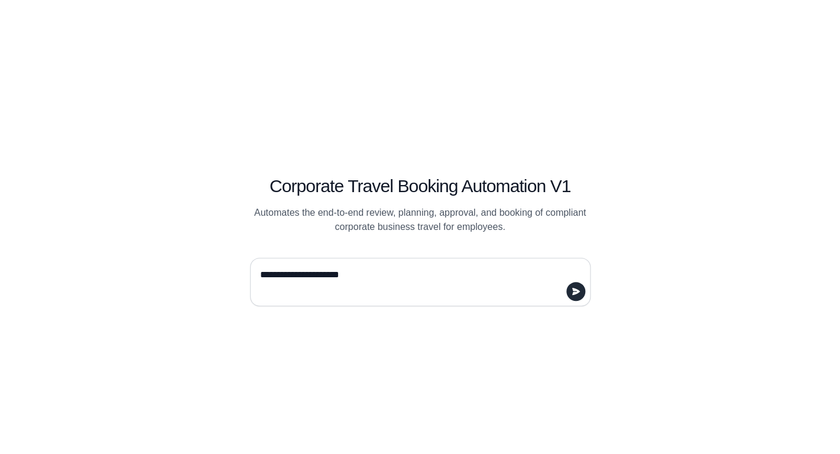
type textarea "**********"
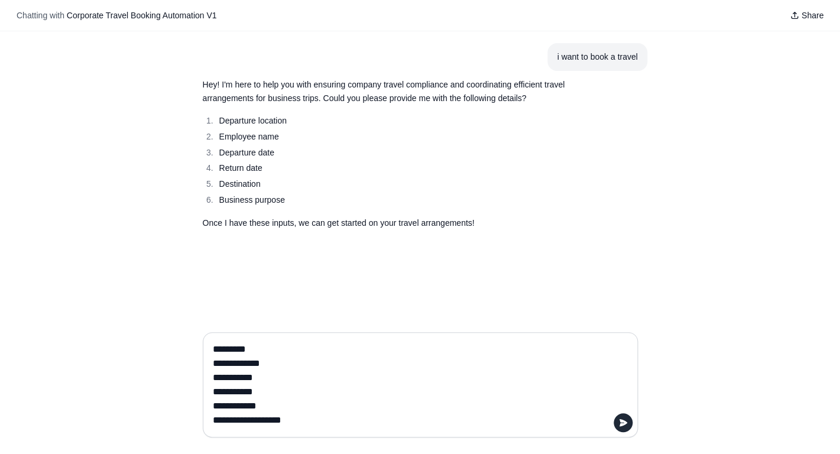
type textarea "**********"
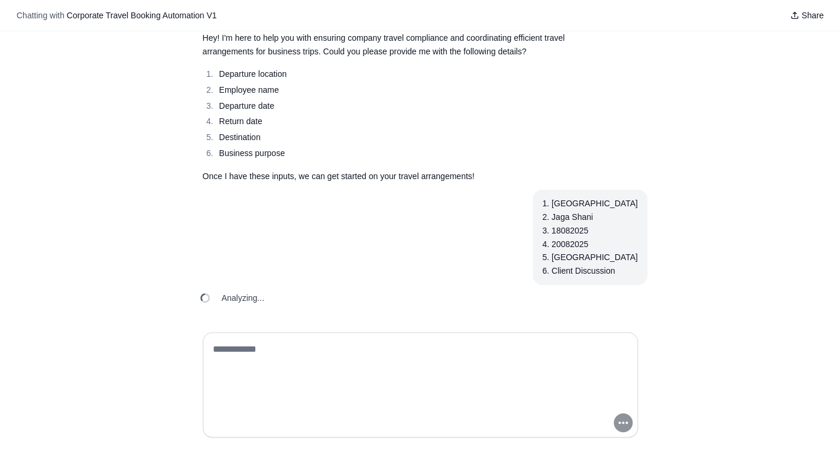
scroll to position [47, 0]
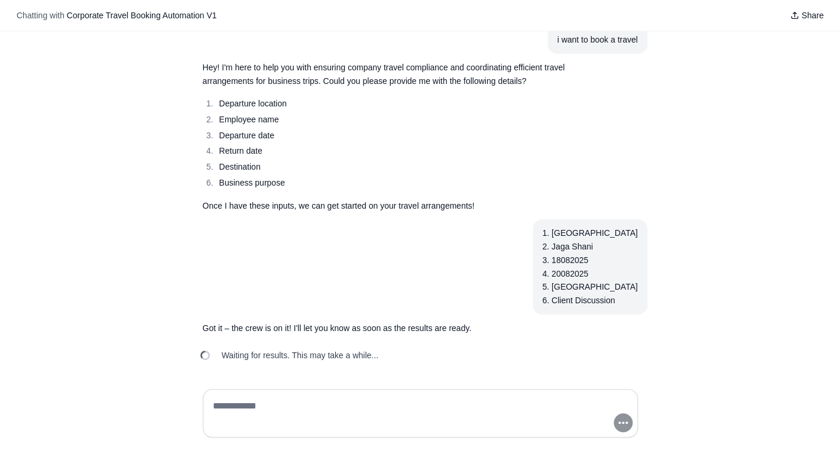
scroll to position [18, 0]
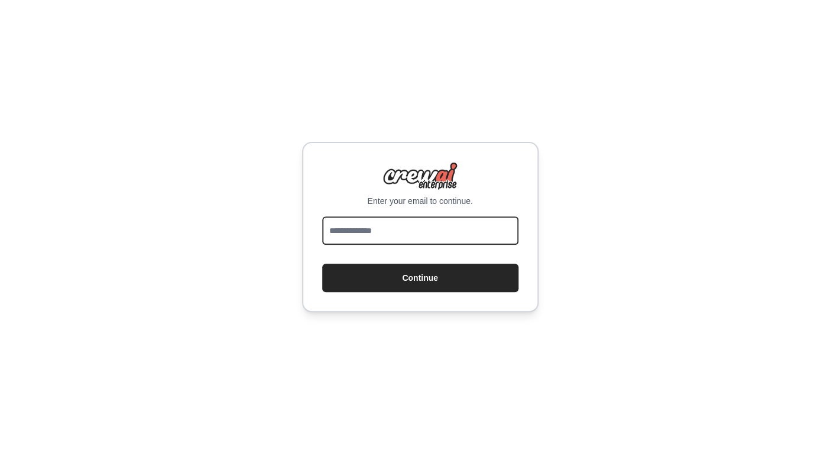
click at [423, 229] on input "email" at bounding box center [420, 230] width 196 height 28
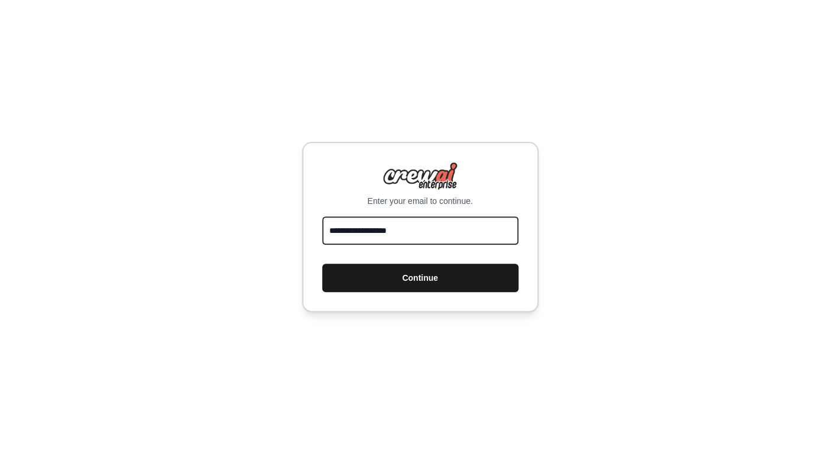
type input "**********"
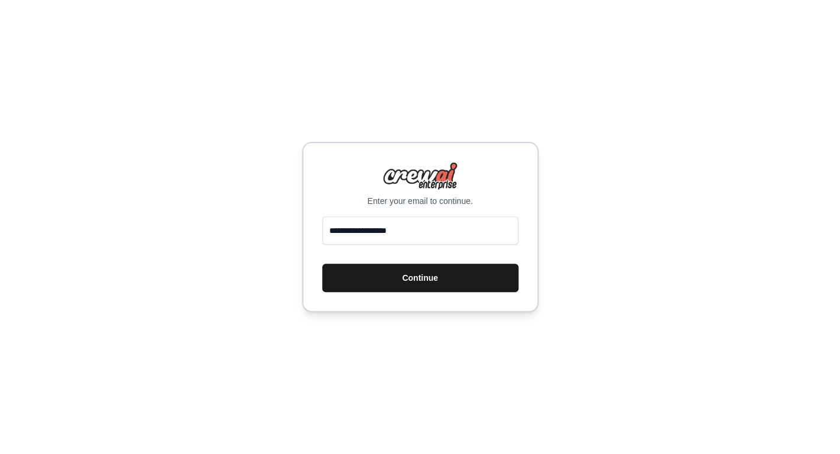
click at [400, 275] on button "Continue" at bounding box center [420, 278] width 196 height 28
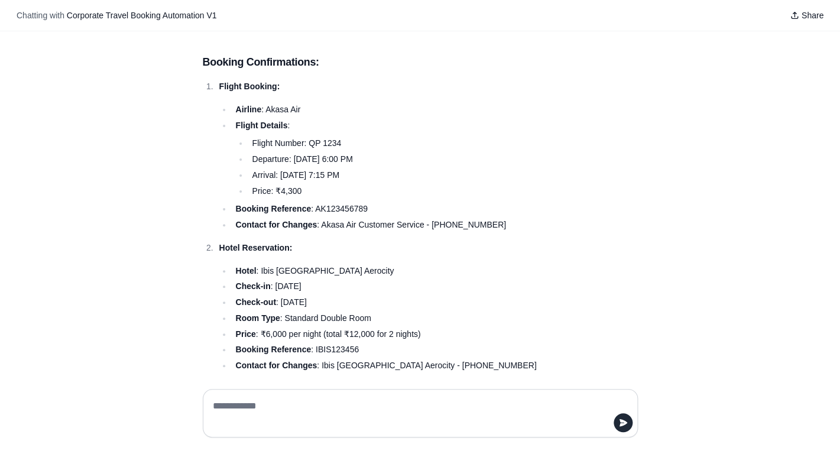
scroll to position [388, 0]
click at [303, 152] on li "Departure: [DATE] 6:00 PM" at bounding box center [414, 159] width 332 height 14
click at [303, 152] on li "Departure: 18th August 2025, 6:00 PM" at bounding box center [414, 159] width 332 height 14
click at [287, 170] on li "Arrival: 18th August 2025, 7:15 PM" at bounding box center [414, 175] width 332 height 14
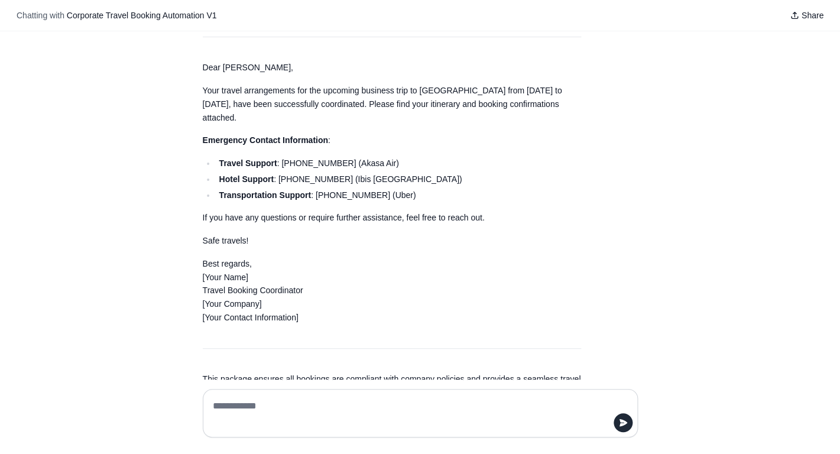
scroll to position [1694, 0]
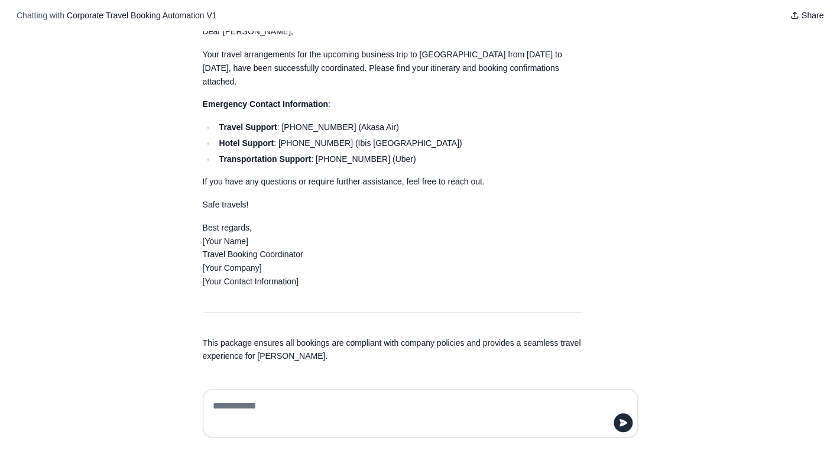
click at [267, 402] on textarea at bounding box center [416, 413] width 413 height 33
type textarea "**********"
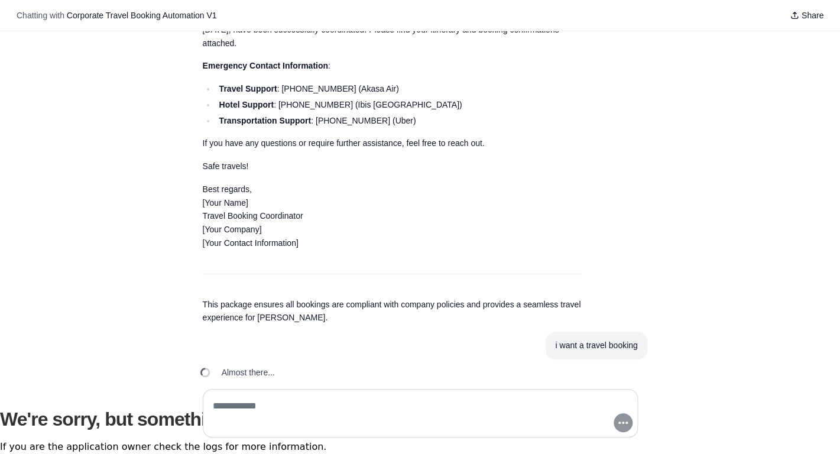
scroll to position [1733, 0]
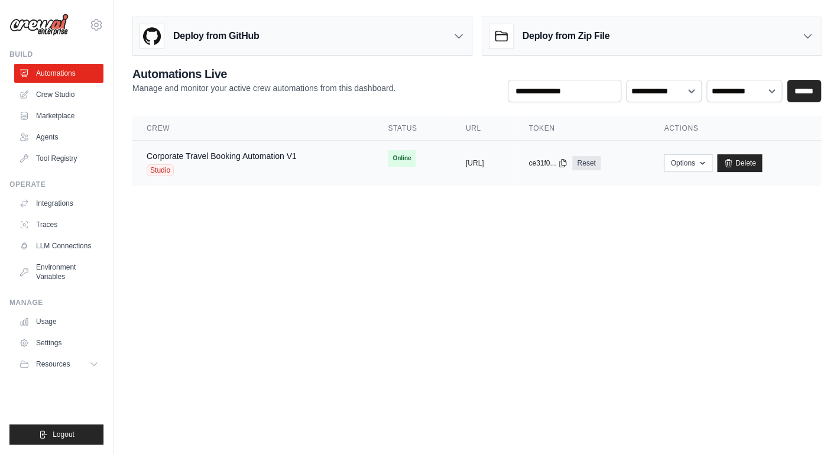
click at [314, 160] on div "Corporate Travel Booking Automation V1 Studio" at bounding box center [253, 163] width 213 height 26
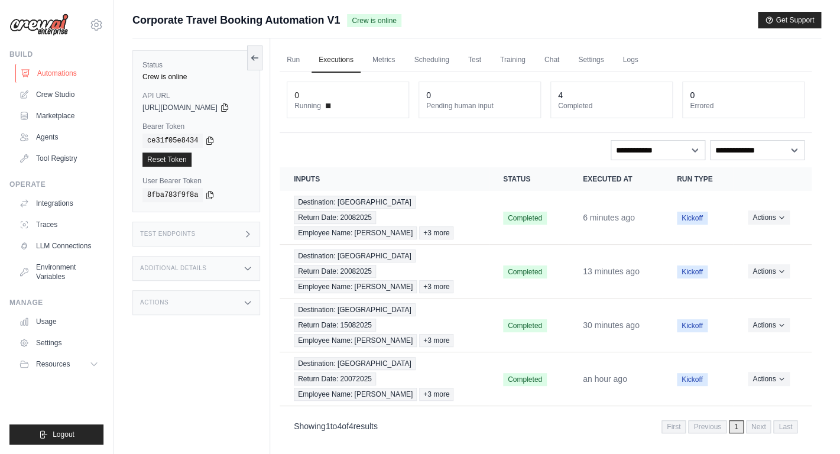
click at [74, 75] on link "Automations" at bounding box center [59, 73] width 89 height 19
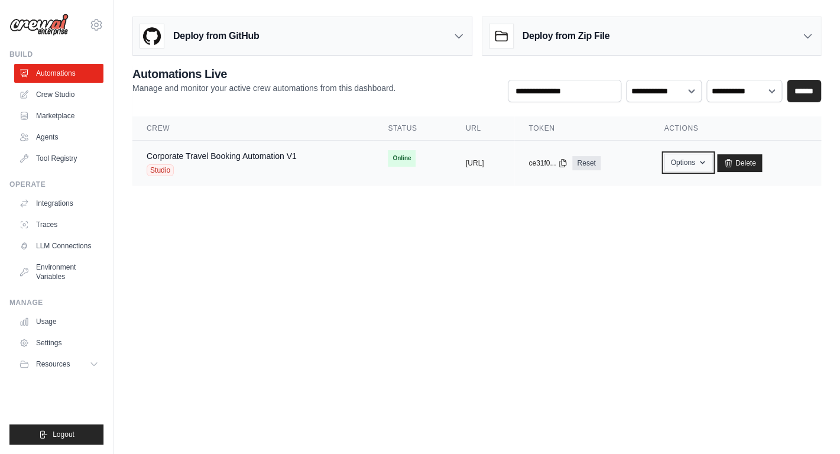
click at [712, 170] on button "Options" at bounding box center [688, 163] width 48 height 18
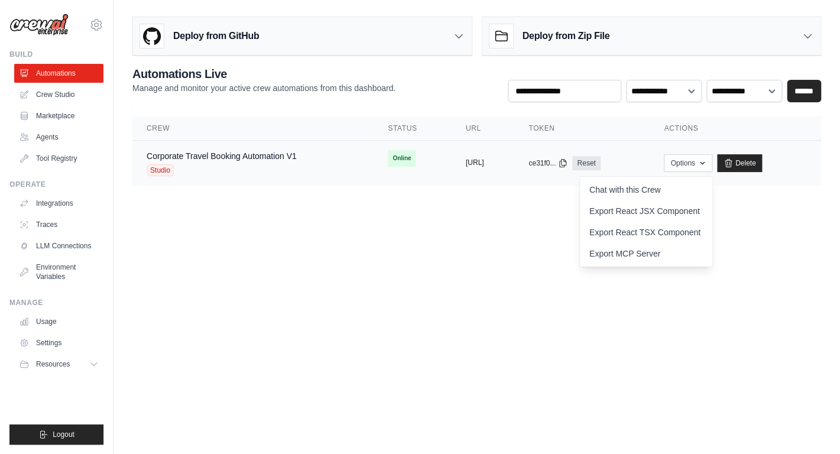
click at [484, 160] on button "https://corporate-travel-booking-au" at bounding box center [475, 162] width 18 height 9
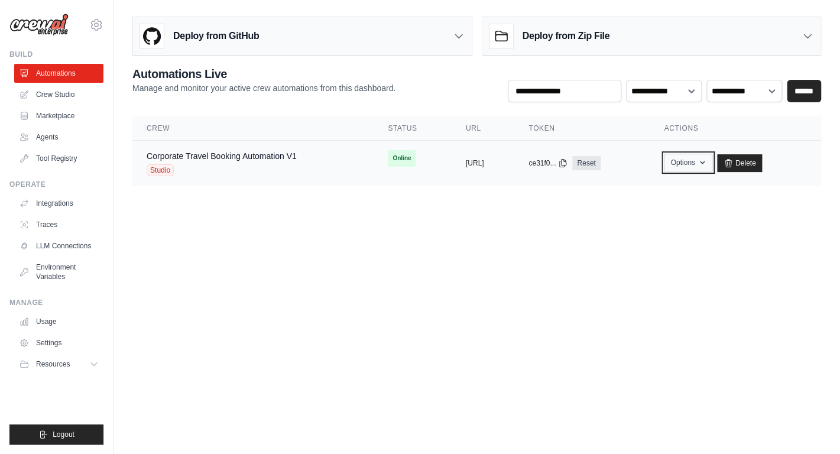
click at [712, 170] on button "Options" at bounding box center [688, 163] width 48 height 18
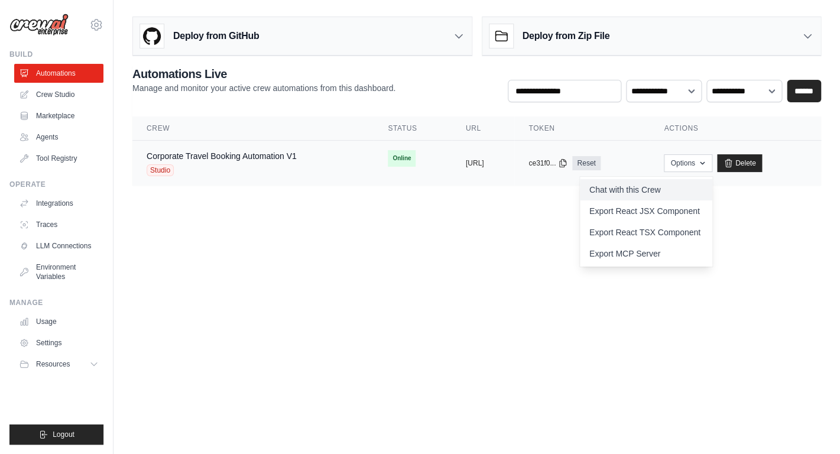
click at [658, 189] on link "Chat with this Crew" at bounding box center [646, 189] width 132 height 21
click at [269, 158] on link "Corporate Travel Booking Automation V1" at bounding box center [222, 155] width 150 height 9
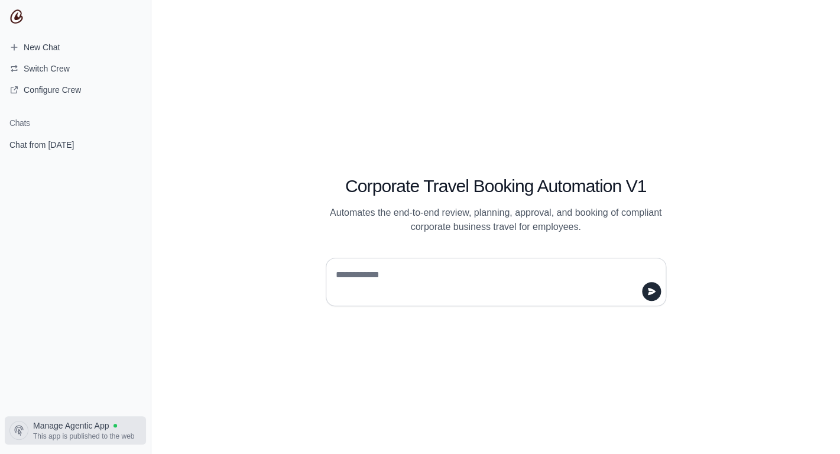
click at [105, 423] on span "Manage Agentic App" at bounding box center [71, 426] width 76 height 12
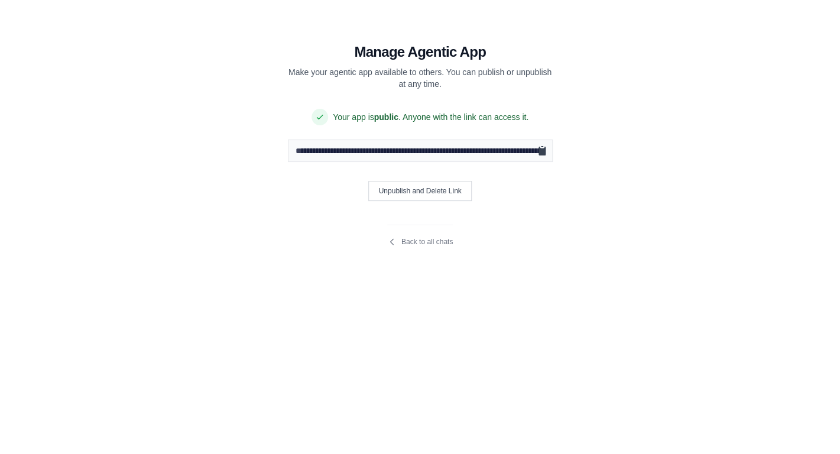
click at [543, 153] on icon "Copy public URL" at bounding box center [542, 151] width 7 height 9
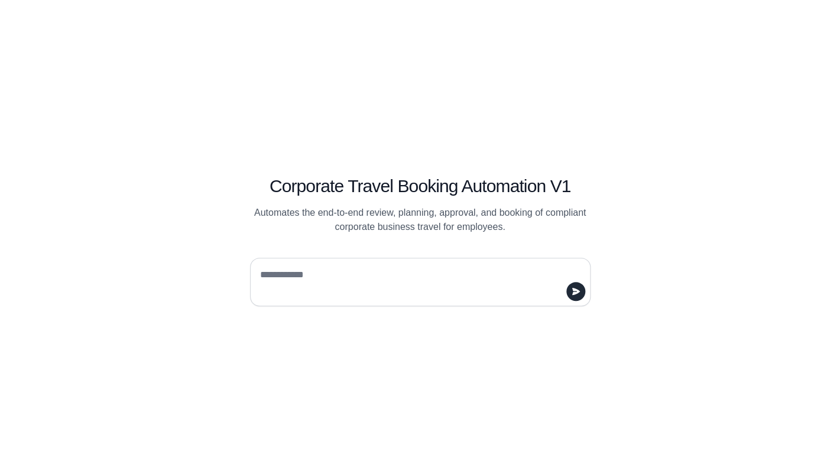
click at [346, 274] on textarea at bounding box center [417, 281] width 318 height 33
type textarea "**********"
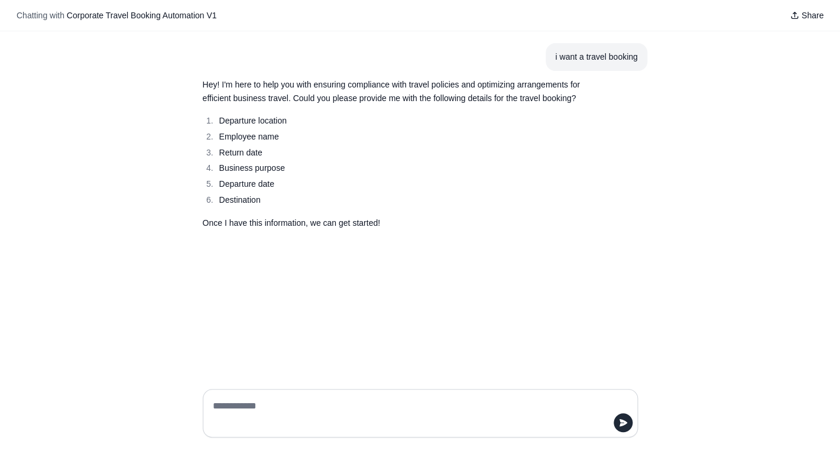
click at [280, 398] on textarea at bounding box center [416, 413] width 413 height 33
type textarea "**********"
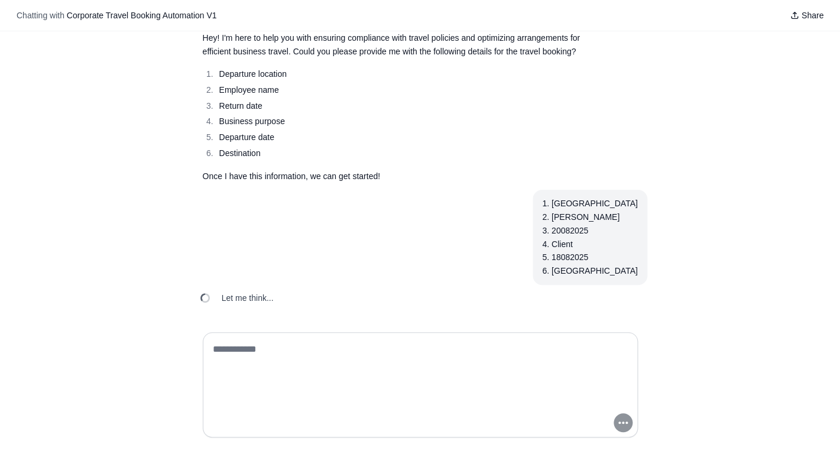
scroll to position [47, 0]
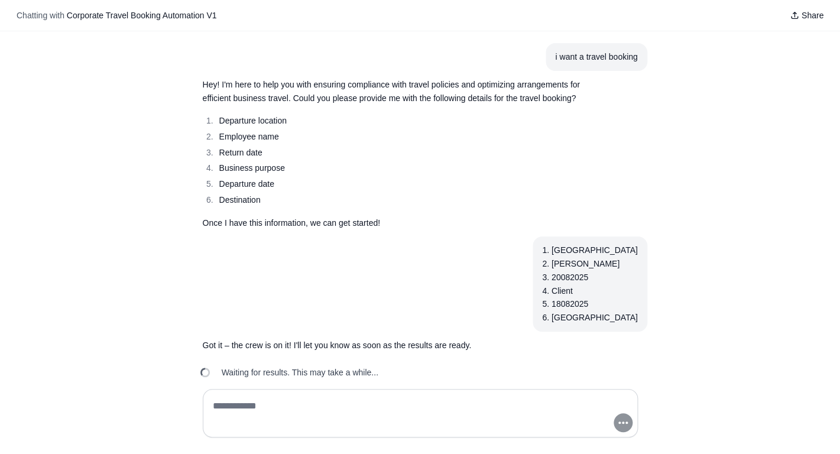
scroll to position [18, 0]
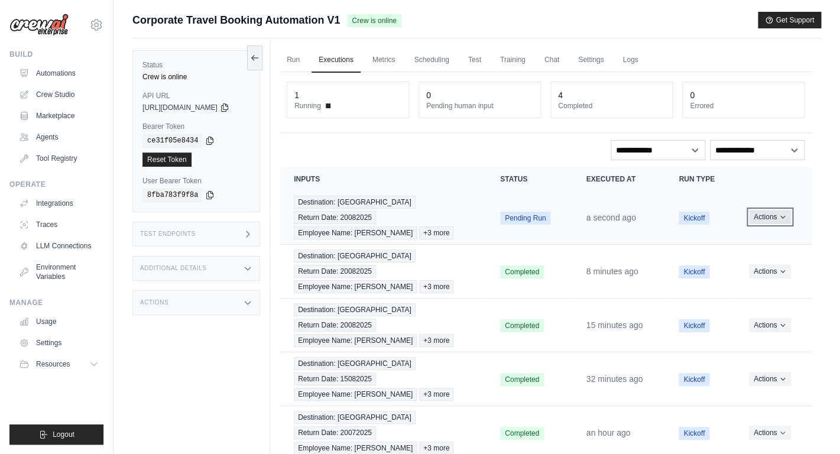
click at [778, 210] on button "Actions" at bounding box center [770, 217] width 42 height 14
click at [747, 231] on link "View Details" at bounding box center [760, 238] width 76 height 19
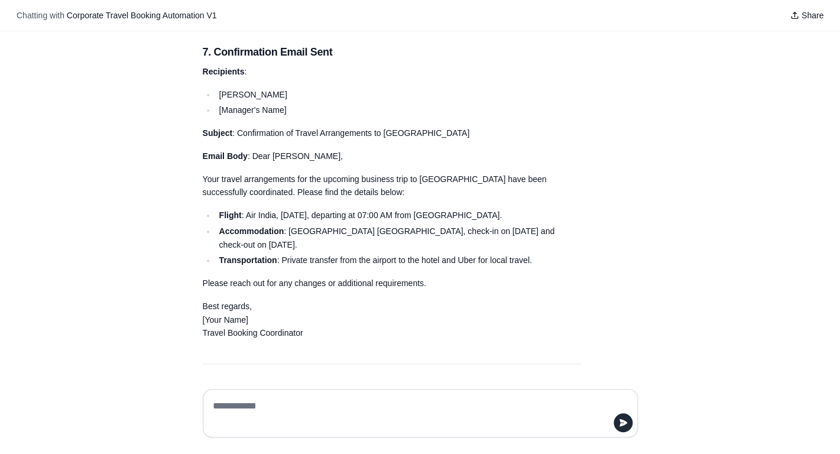
scroll to position [1398, 0]
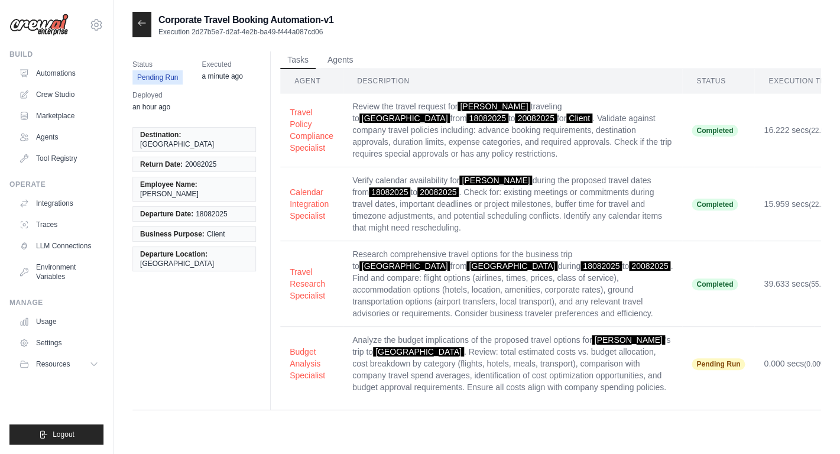
scroll to position [24, 0]
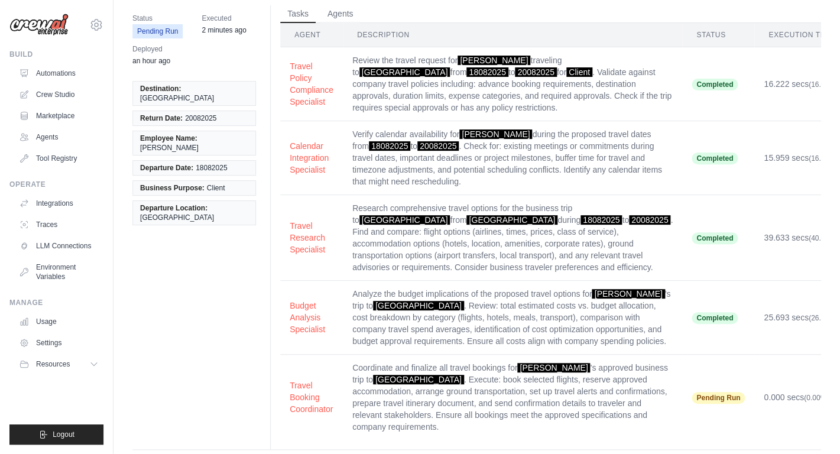
scroll to position [89, 0]
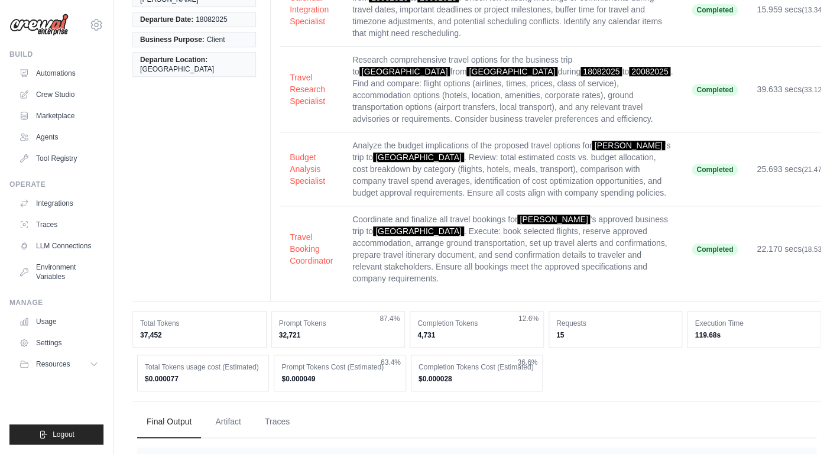
scroll to position [156, 0]
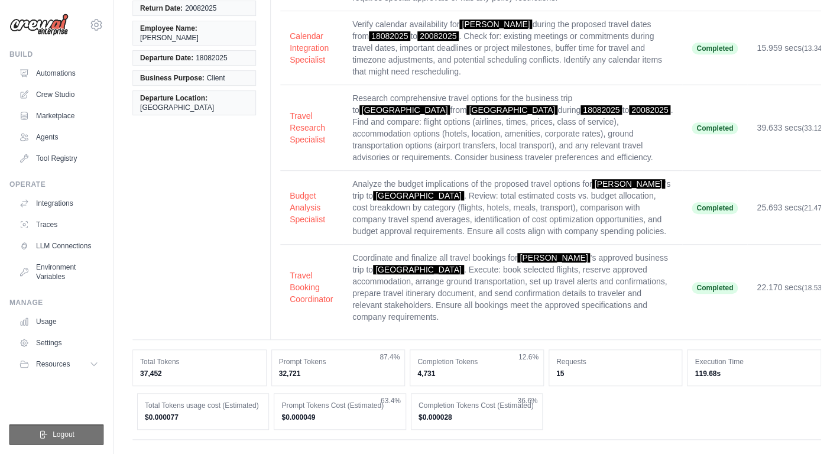
click at [51, 430] on button "Logout" at bounding box center [56, 435] width 94 height 20
